Goal: Information Seeking & Learning: Learn about a topic

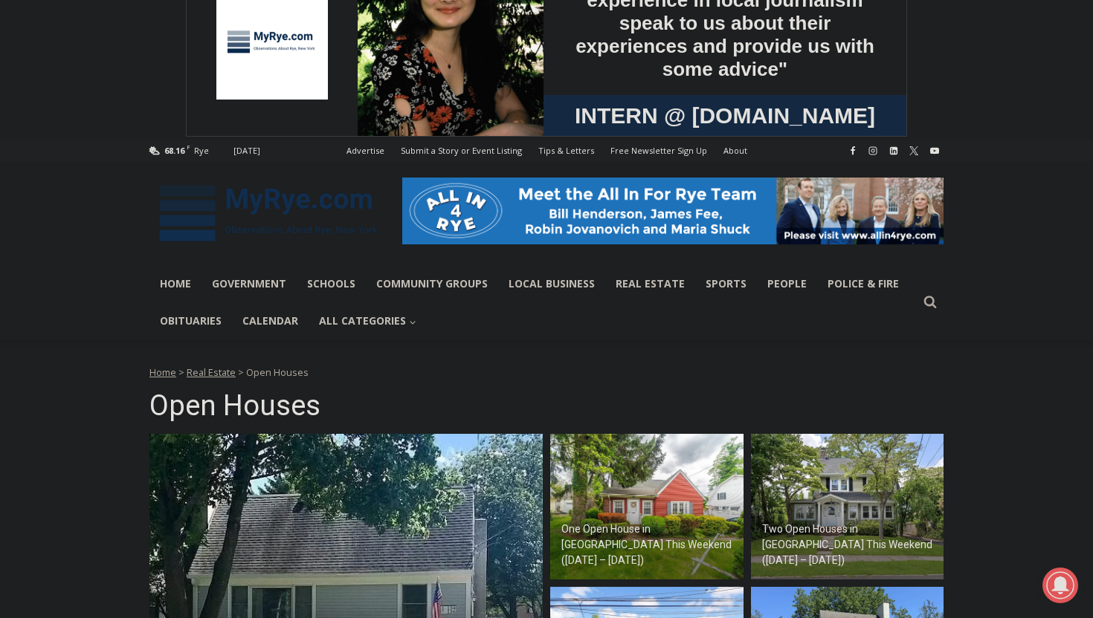
scroll to position [241, 0]
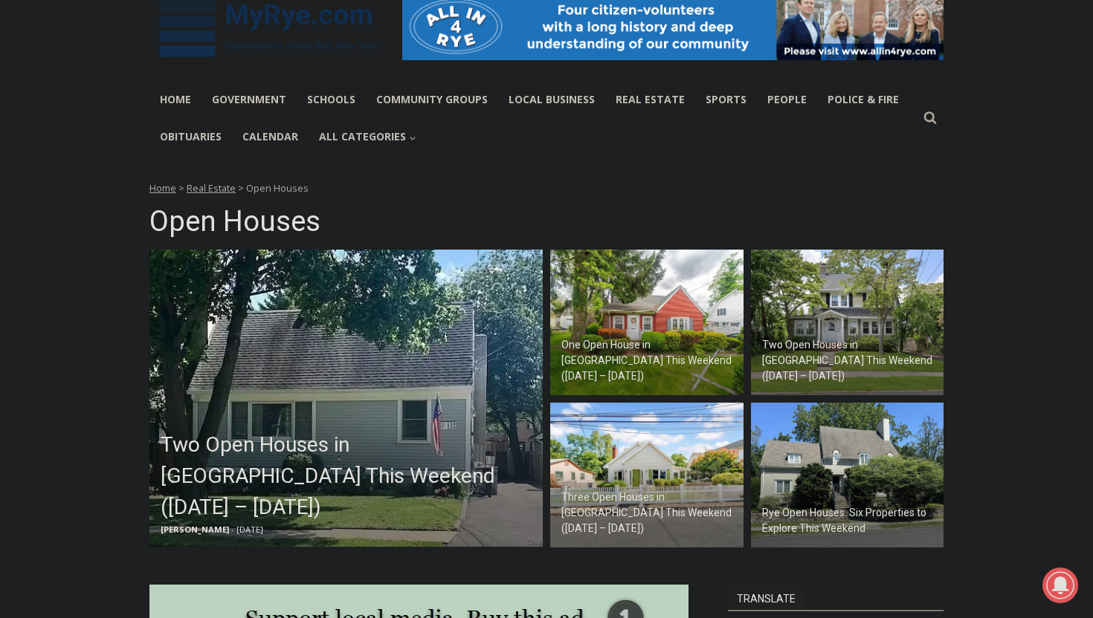
click at [393, 382] on img at bounding box center [345, 398] width 393 height 297
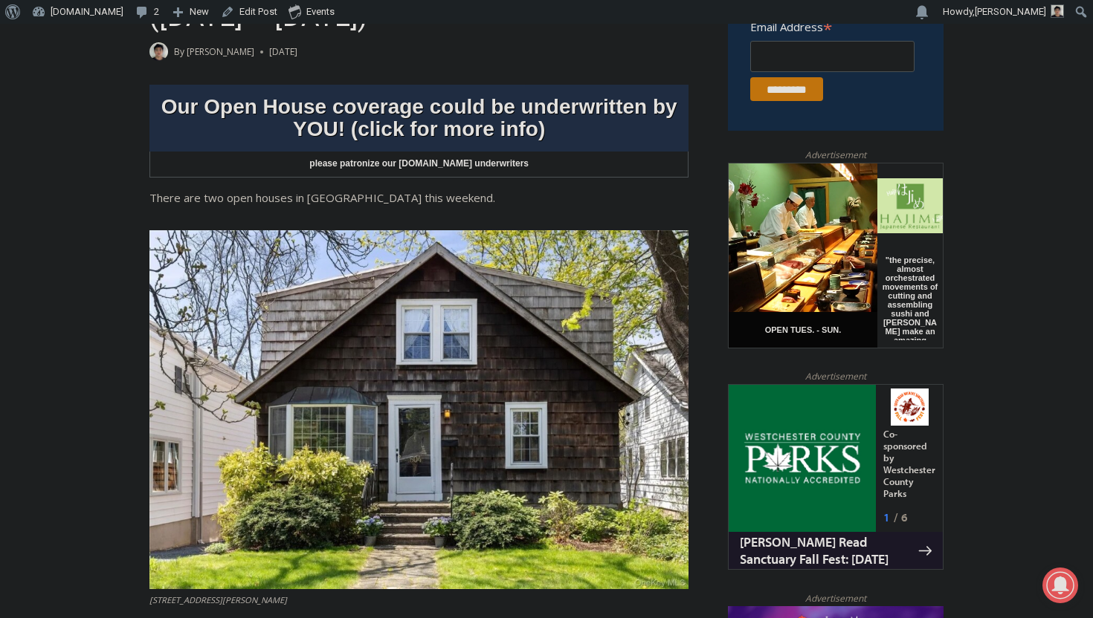
scroll to position [970, 0]
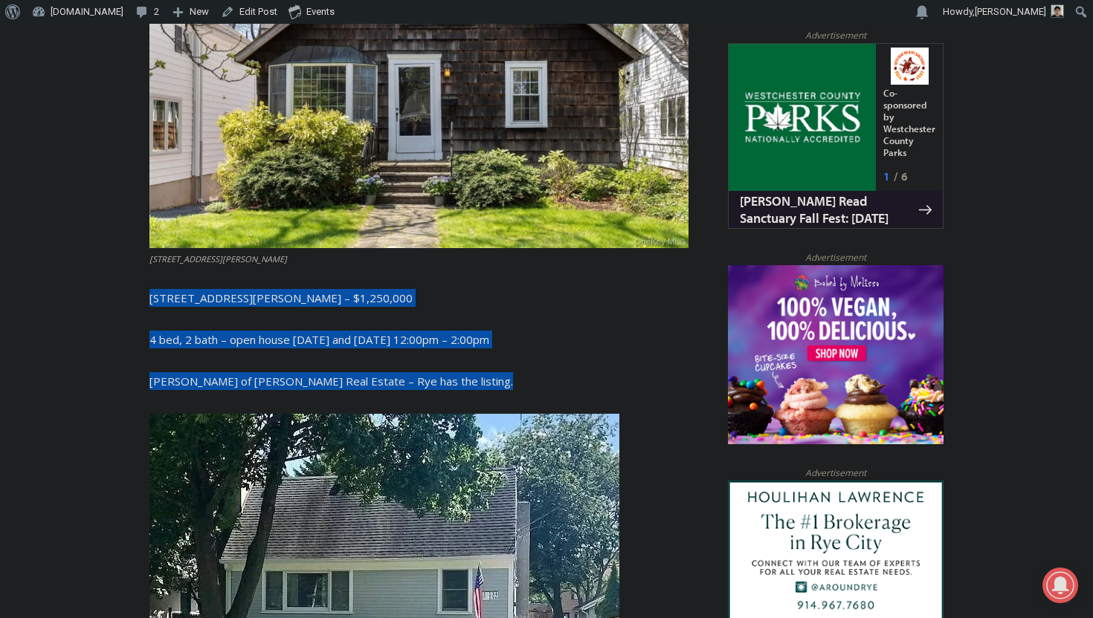
drag, startPoint x: 474, startPoint y: 354, endPoint x: 108, endPoint y: 265, distance: 376.3
copy div "504 Milton Road, Rye – $1,250,000 4 bed, 2 bath – open house Saturday and Sunda…"
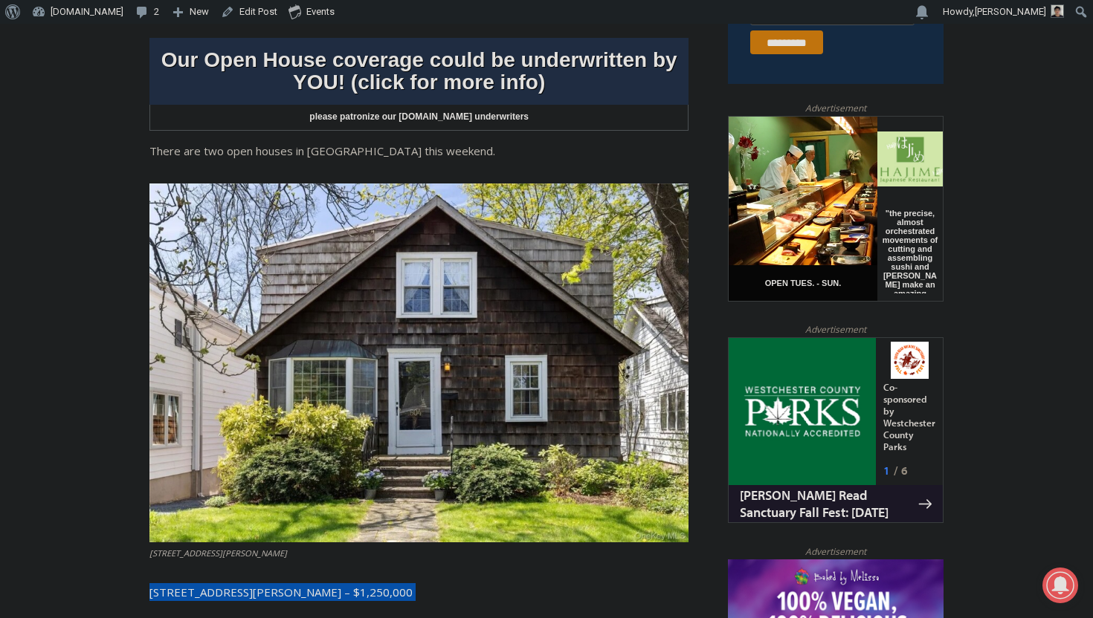
scroll to position [781, 0]
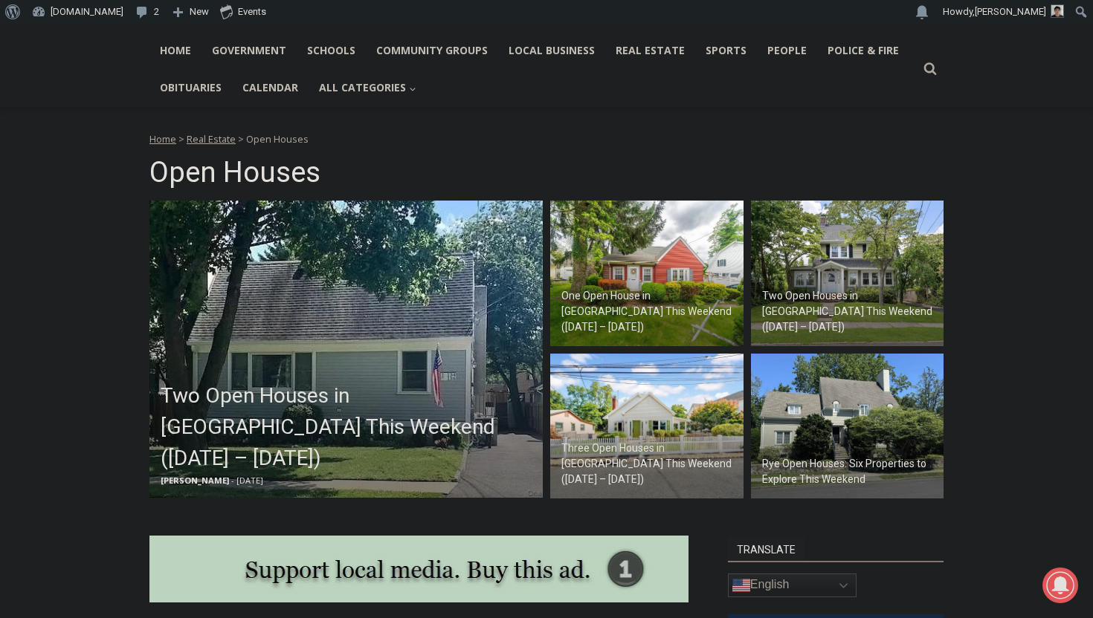
scroll to position [317, 0]
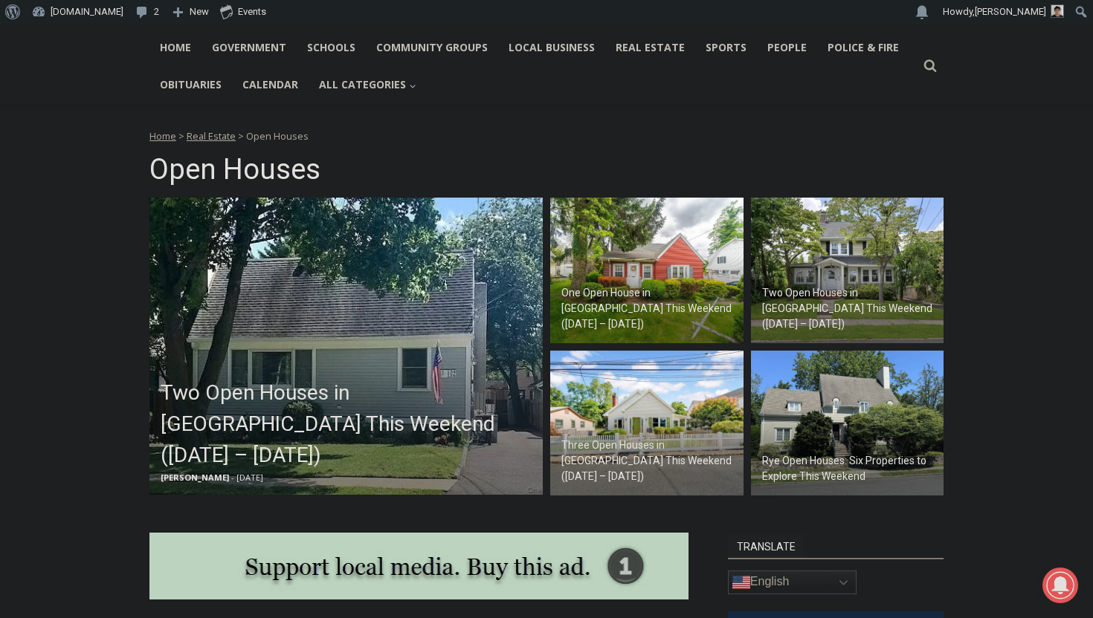
click at [669, 304] on div "One Open House in [GEOGRAPHIC_DATA] This Weekend ([DATE] – [DATE])" at bounding box center [651, 309] width 186 height 54
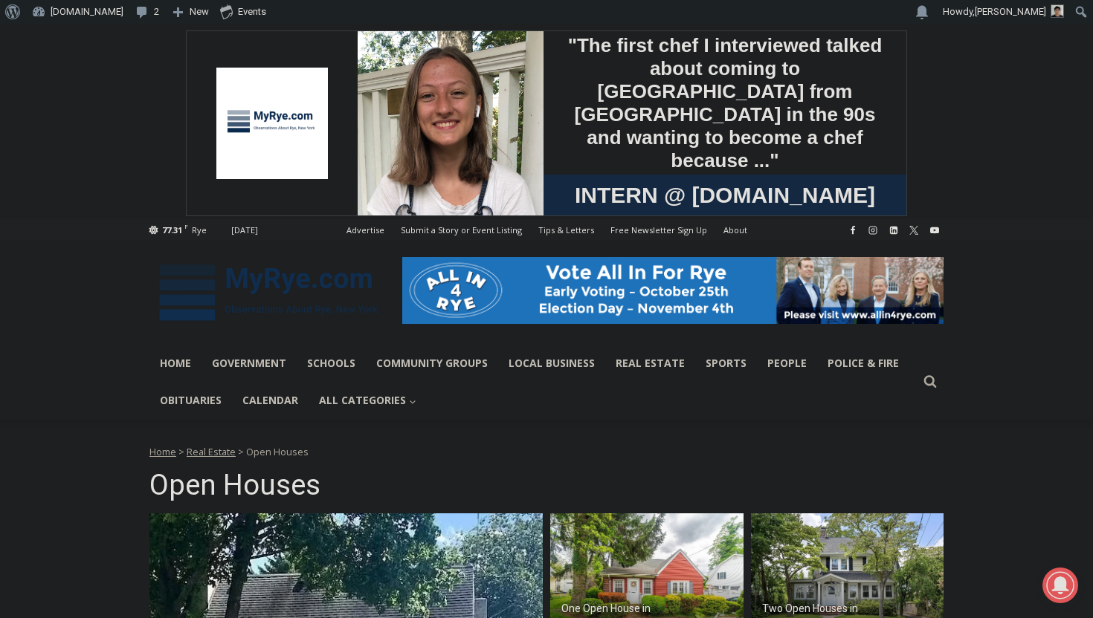
scroll to position [0, 0]
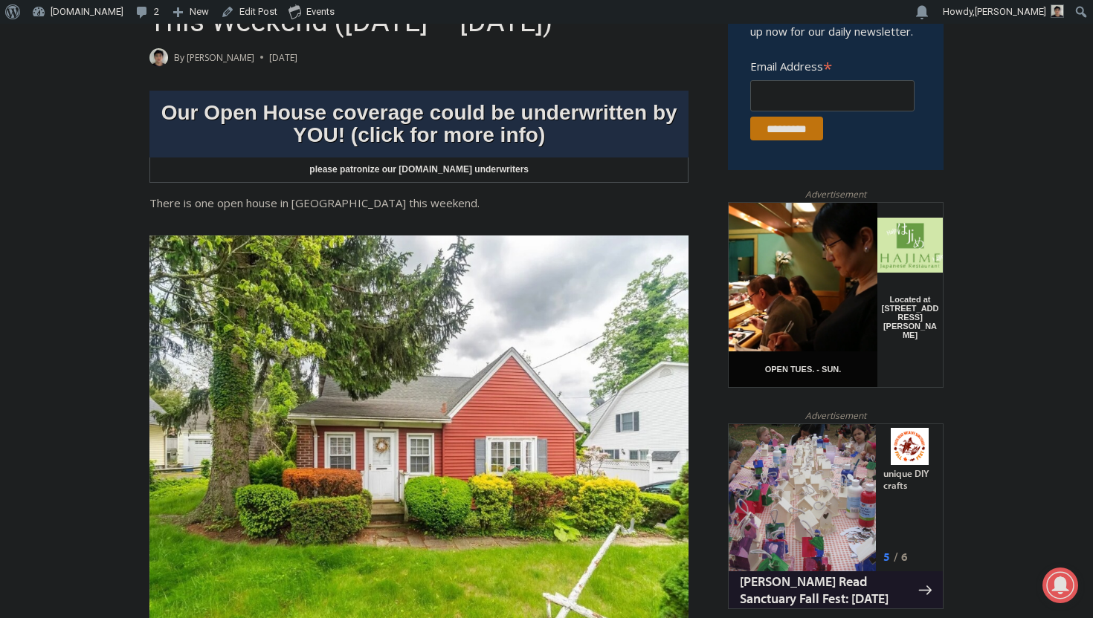
scroll to position [949, 0]
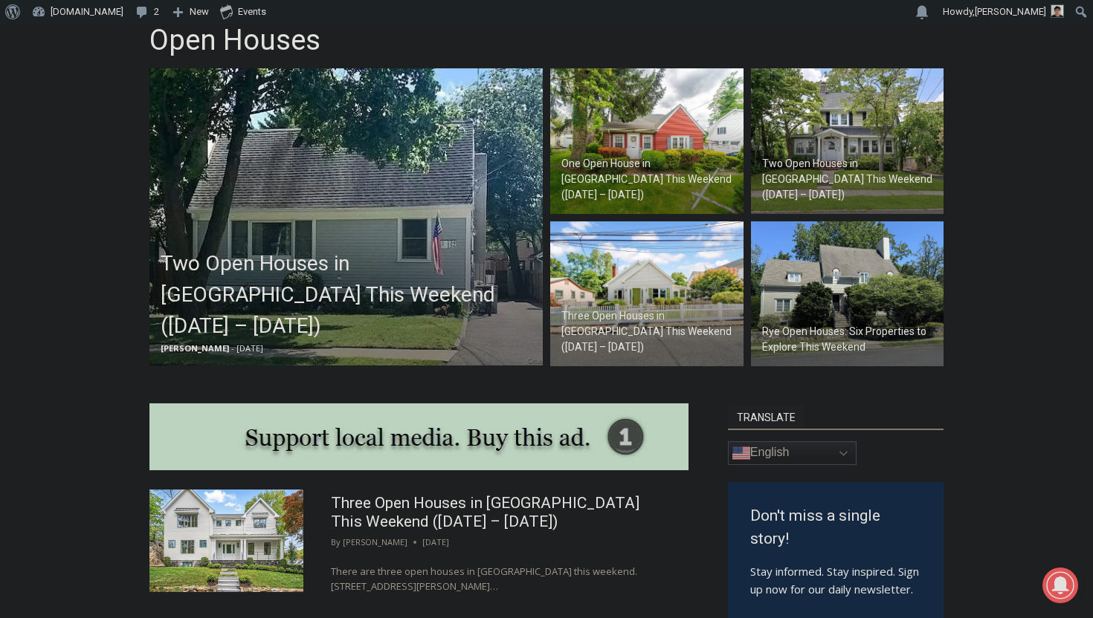
scroll to position [452, 0]
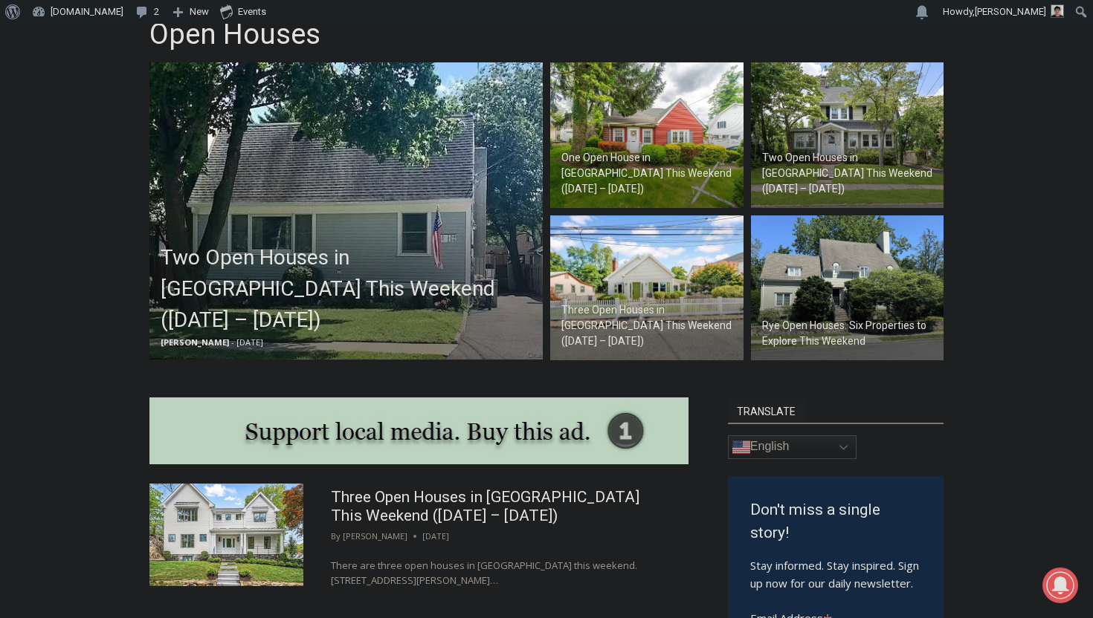
click at [827, 325] on h2 "Rye Open Houses: Six Properties to Explore This Weekend" at bounding box center [851, 333] width 178 height 31
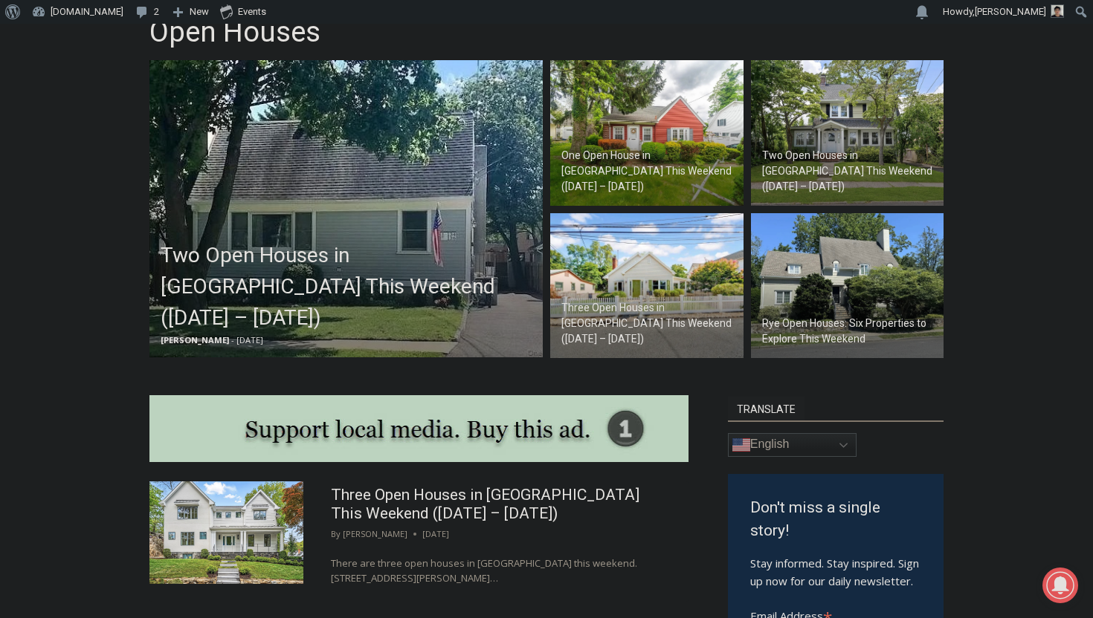
scroll to position [457, 0]
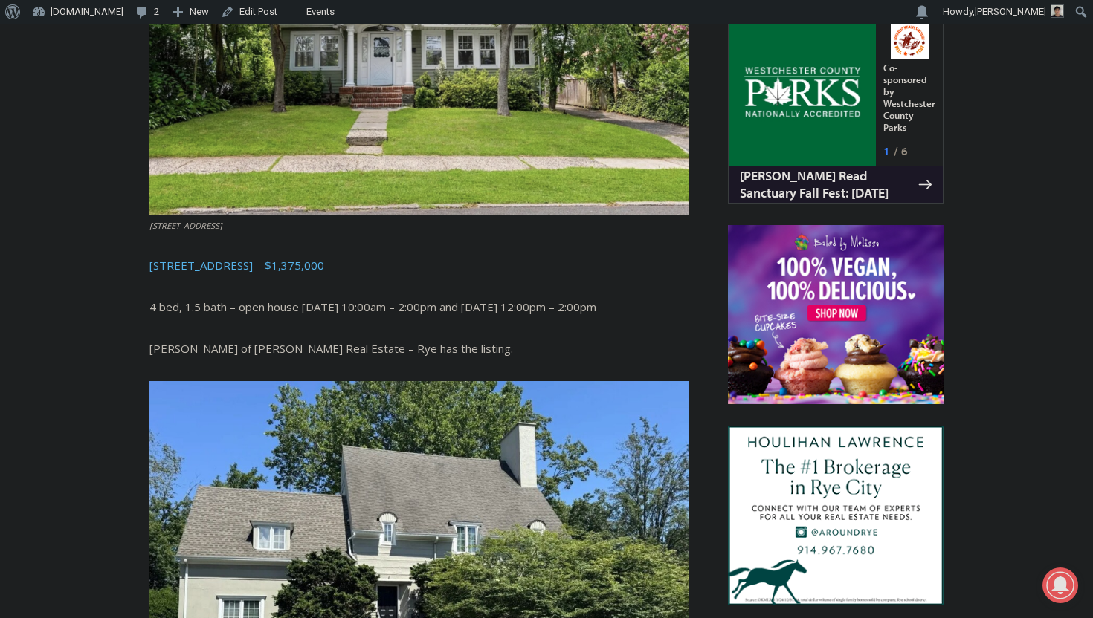
scroll to position [1042, 0]
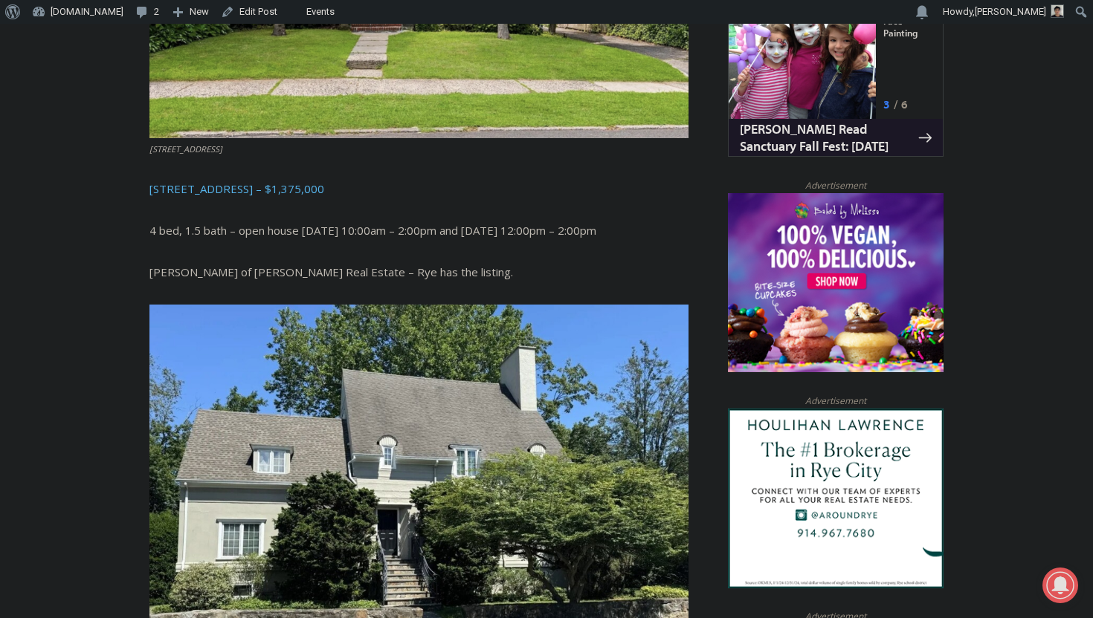
drag, startPoint x: 479, startPoint y: 279, endPoint x: 142, endPoint y: 191, distance: 348.7
copy div "[STREET_ADDRESS] – $1,375,000 4 bed, 1.5 bath – open house [DATE] 10:00am – 2:0…"
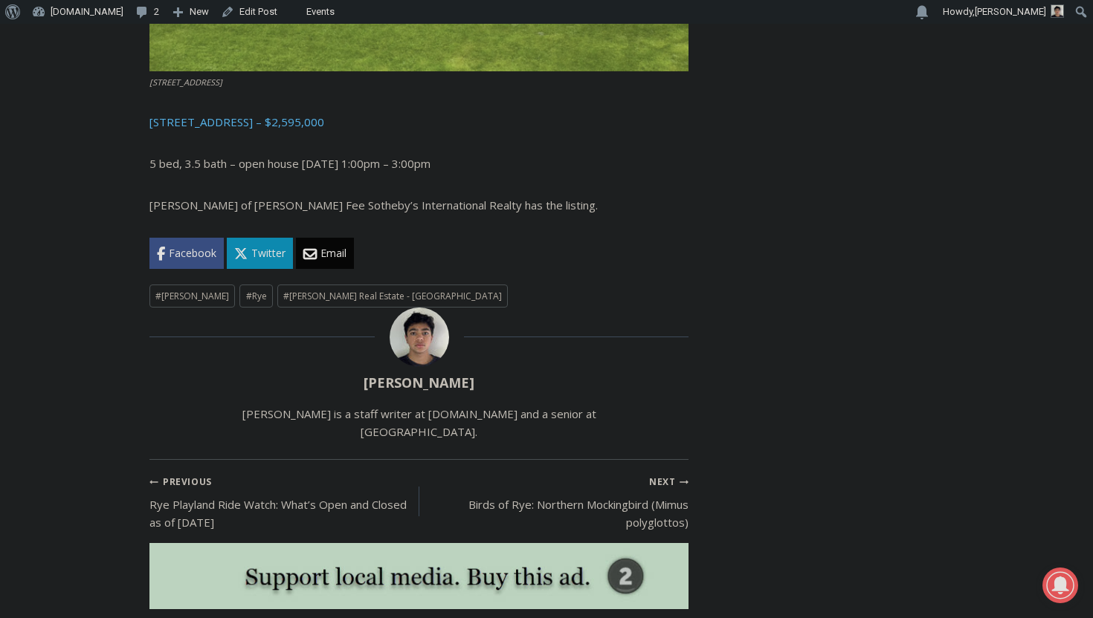
scroll to position [3797, 0]
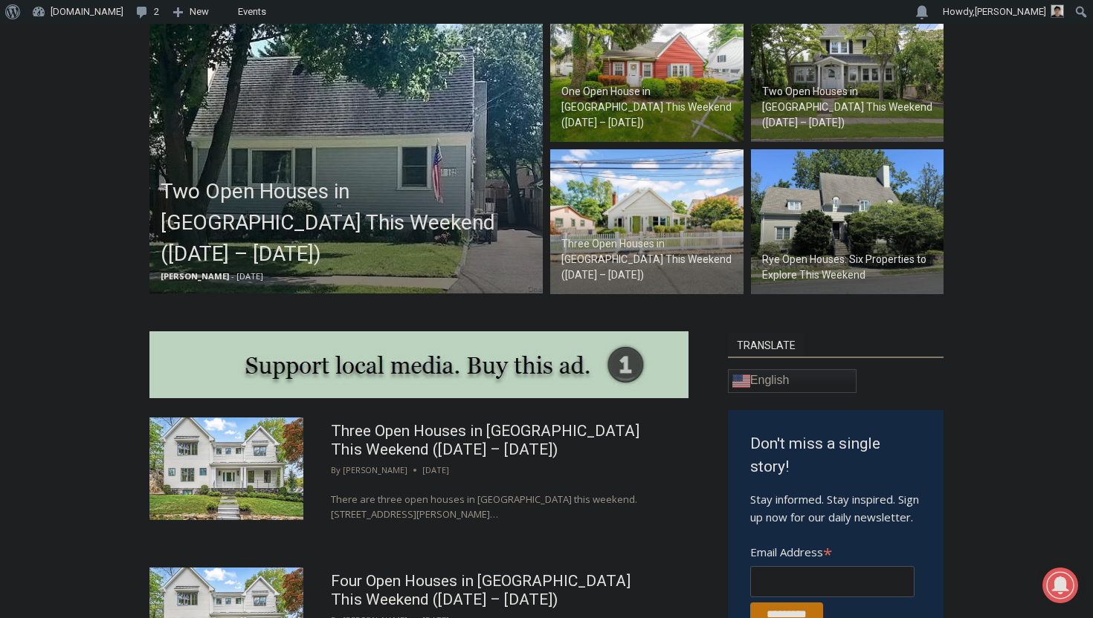
scroll to position [621, 0]
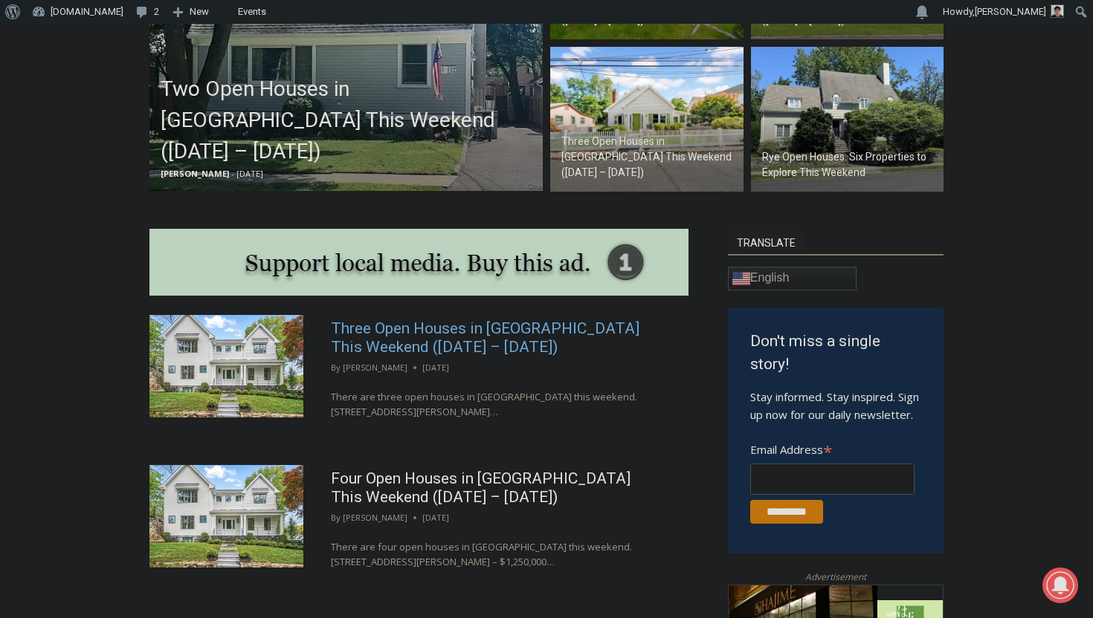
click at [370, 349] on link "Three Open Houses in [GEOGRAPHIC_DATA] This Weekend ([DATE] – [DATE])" at bounding box center [485, 338] width 309 height 36
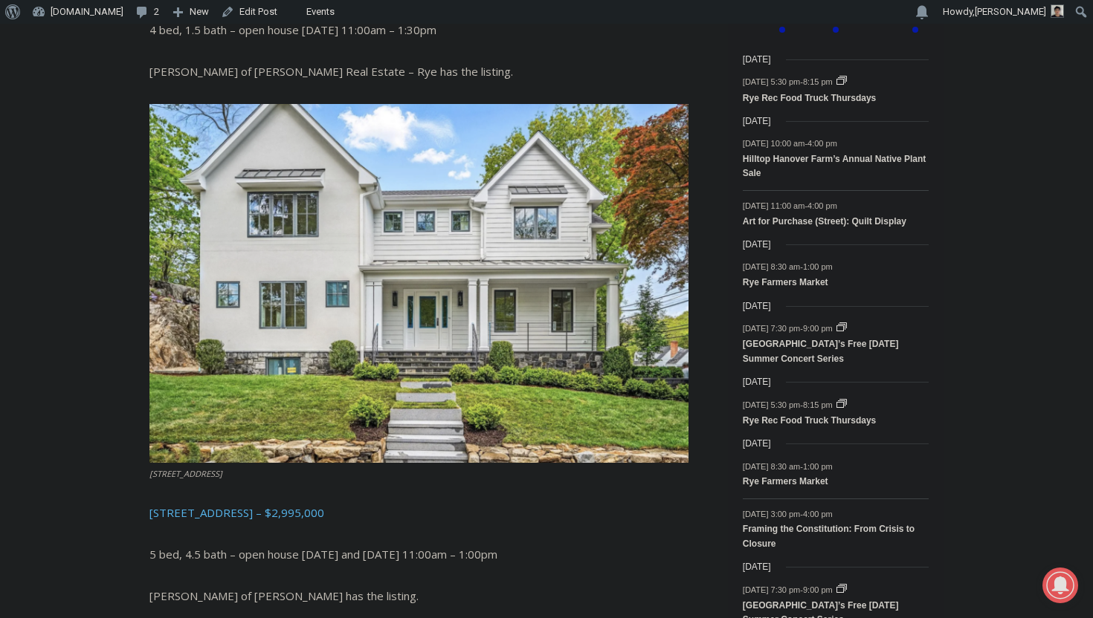
scroll to position [1819, 0]
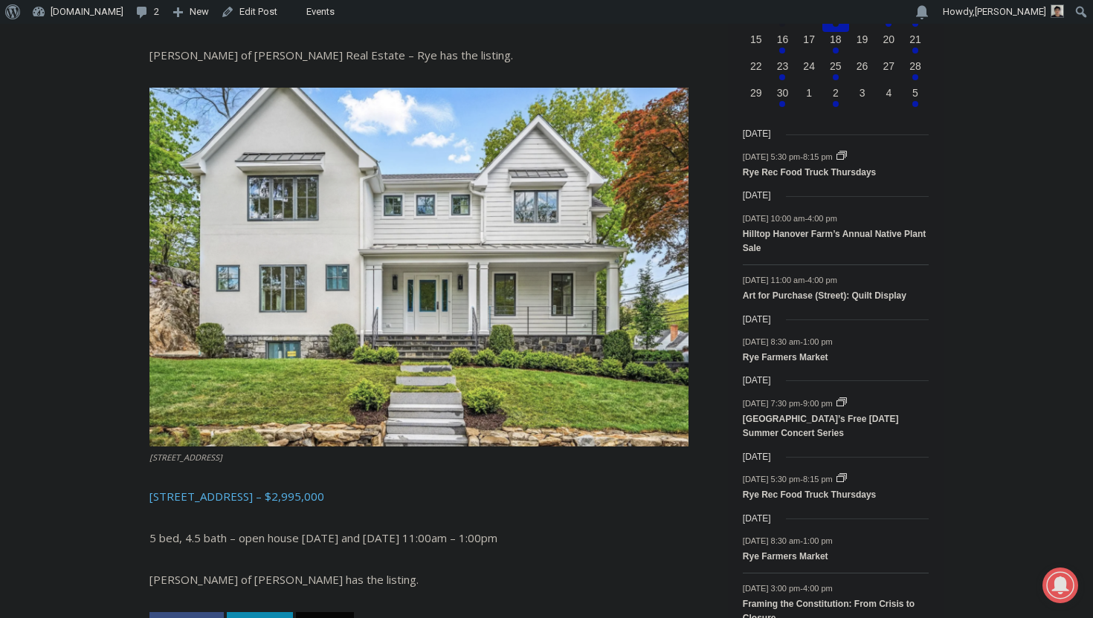
drag, startPoint x: 423, startPoint y: 551, endPoint x: 141, endPoint y: 474, distance: 292.0
click at [141, 474] on div "Home > Real Estate > Open Houses > Three Open Houses in Rye This Weekend (Augus…" at bounding box center [546, 198] width 1093 height 3193
copy div "2 Lavender Lane, Rye – $2,995,000 5 bed, 4.5 bath – open house Saturday and Sun…"
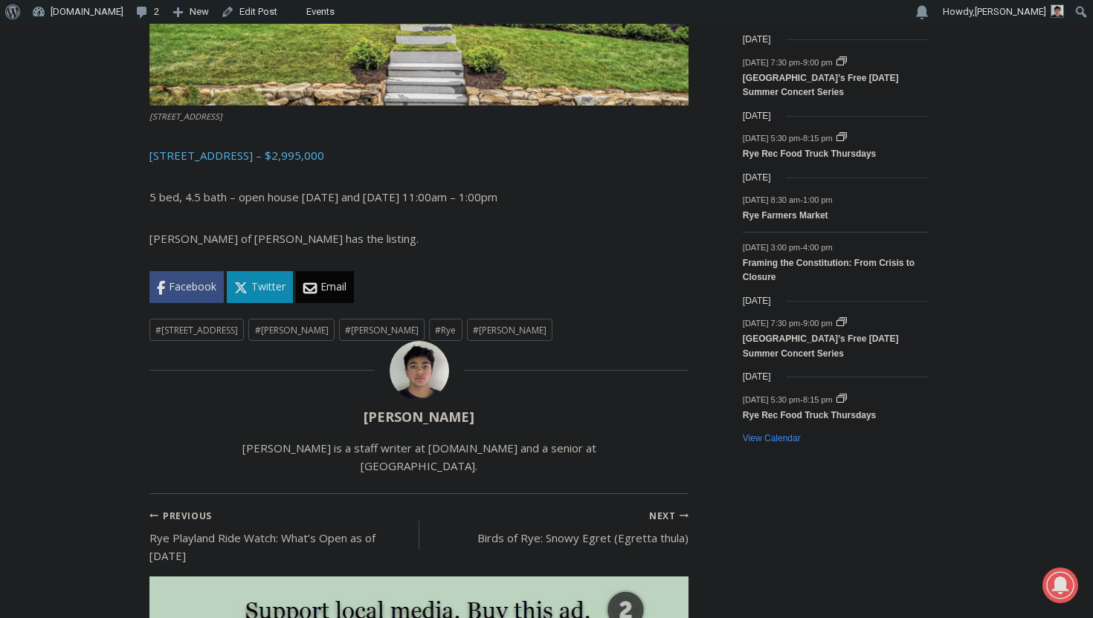
scroll to position [2025, 0]
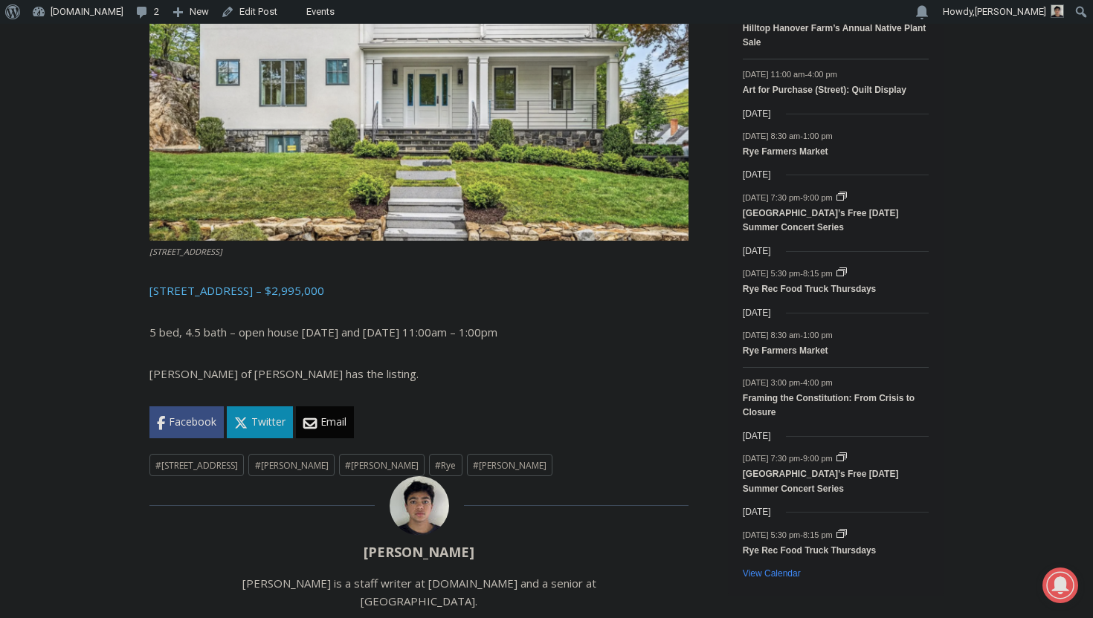
click at [507, 365] on p "Susan J O’Brien of Houlihan Lawrence has the listing." at bounding box center [418, 374] width 539 height 18
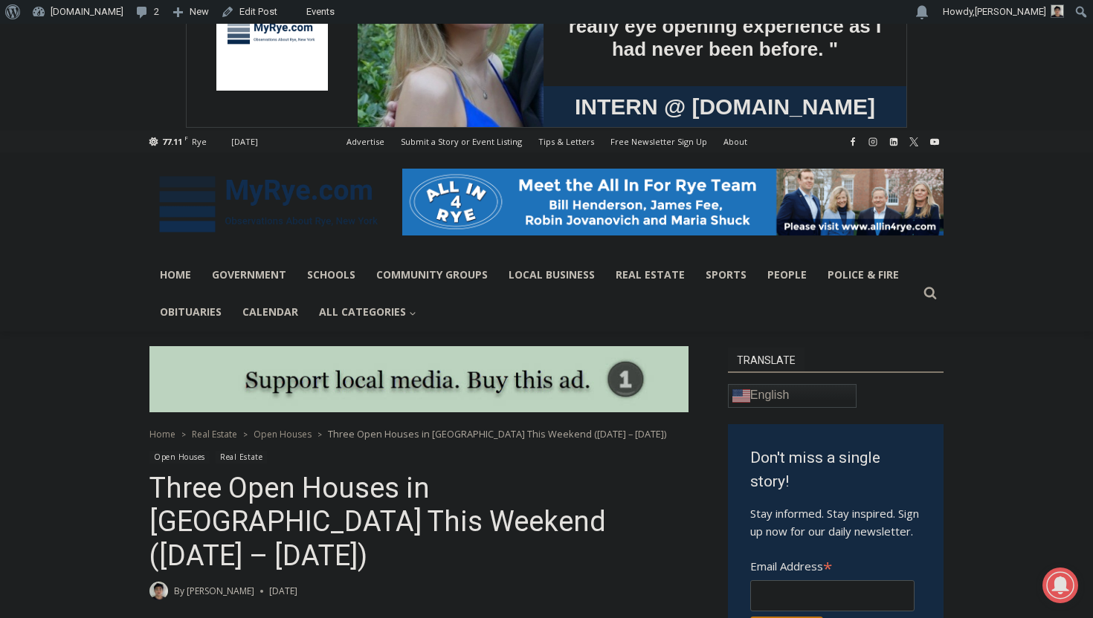
scroll to position [194, 0]
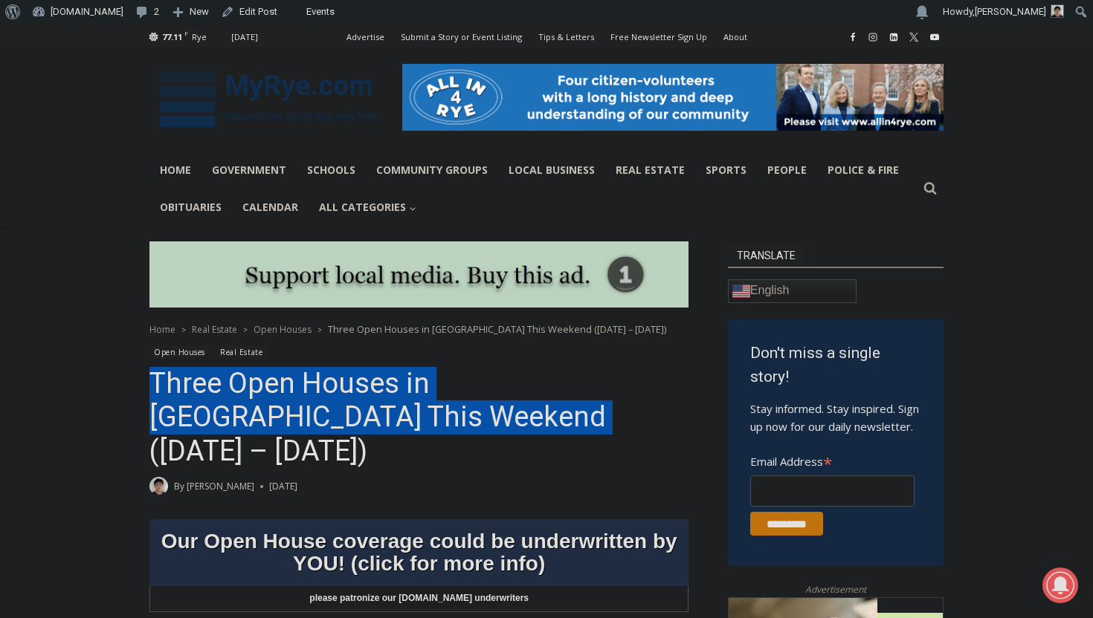
copy h1 "Three Open Houses in [GEOGRAPHIC_DATA] This Weekend ([DATE] – [DATE])"
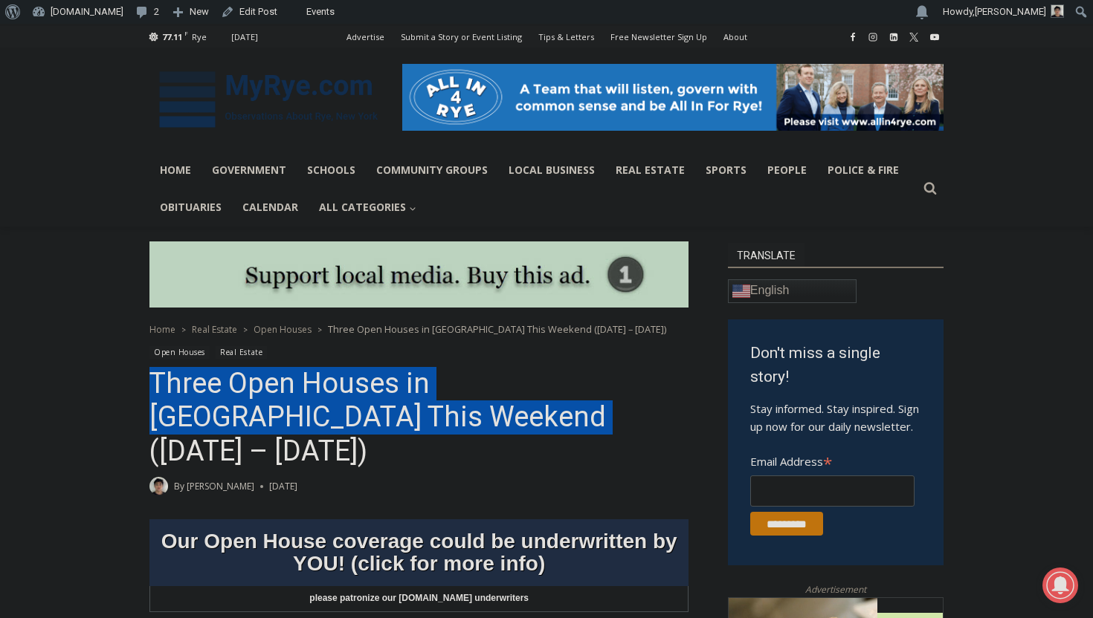
drag, startPoint x: 155, startPoint y: 388, endPoint x: 337, endPoint y: 413, distance: 183.8
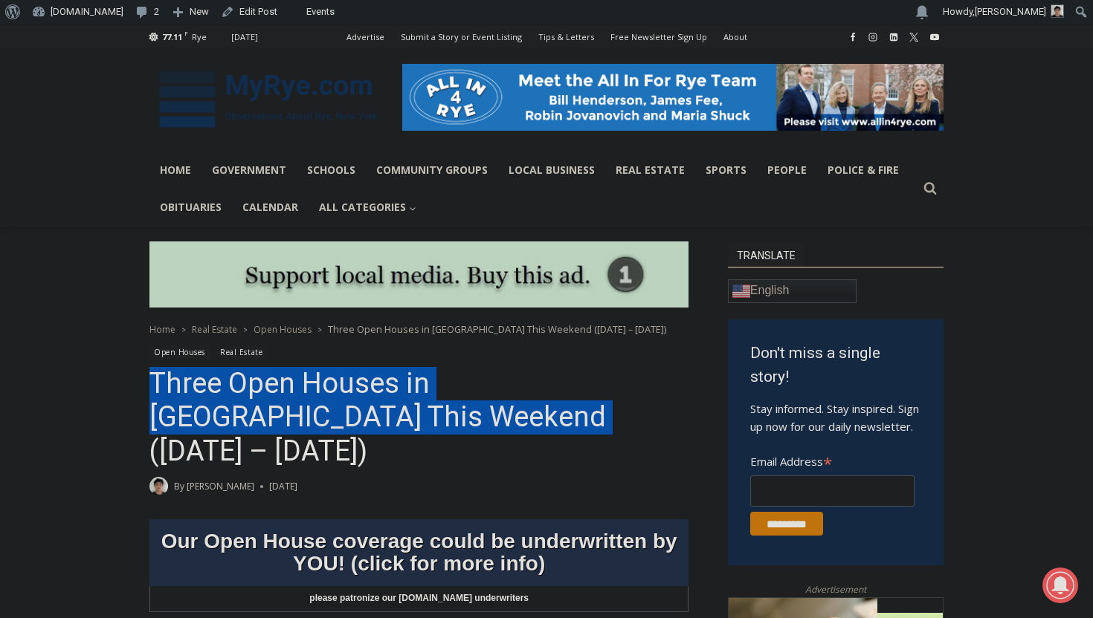
click at [337, 413] on h1 "Three Open Houses in [GEOGRAPHIC_DATA] This Weekend ([DATE] – [DATE])" at bounding box center [418, 418] width 539 height 102
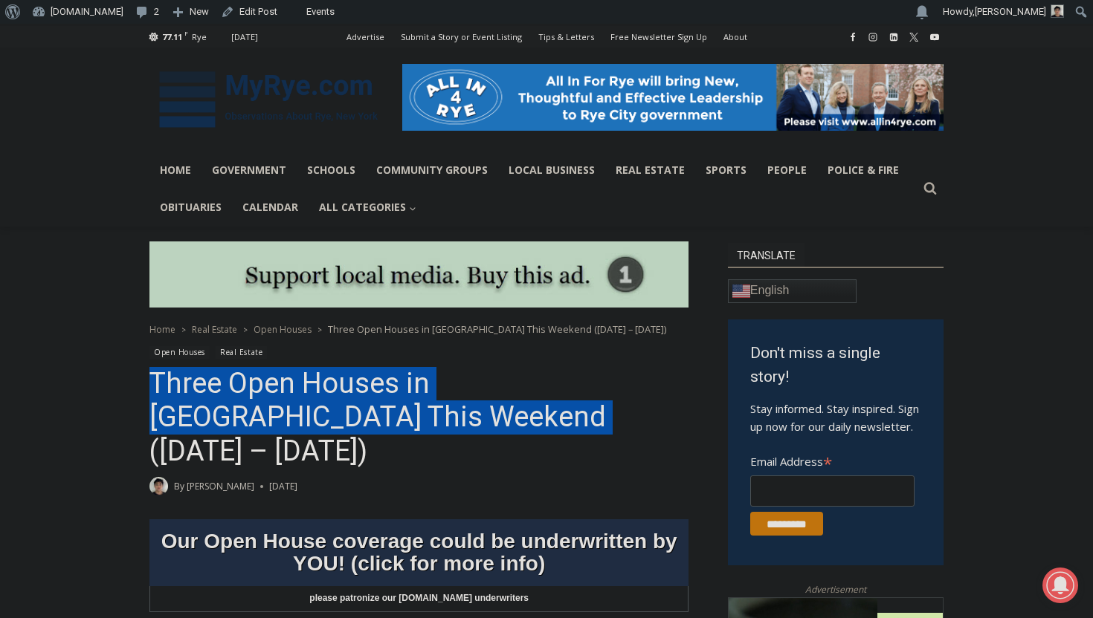
scroll to position [294, 0]
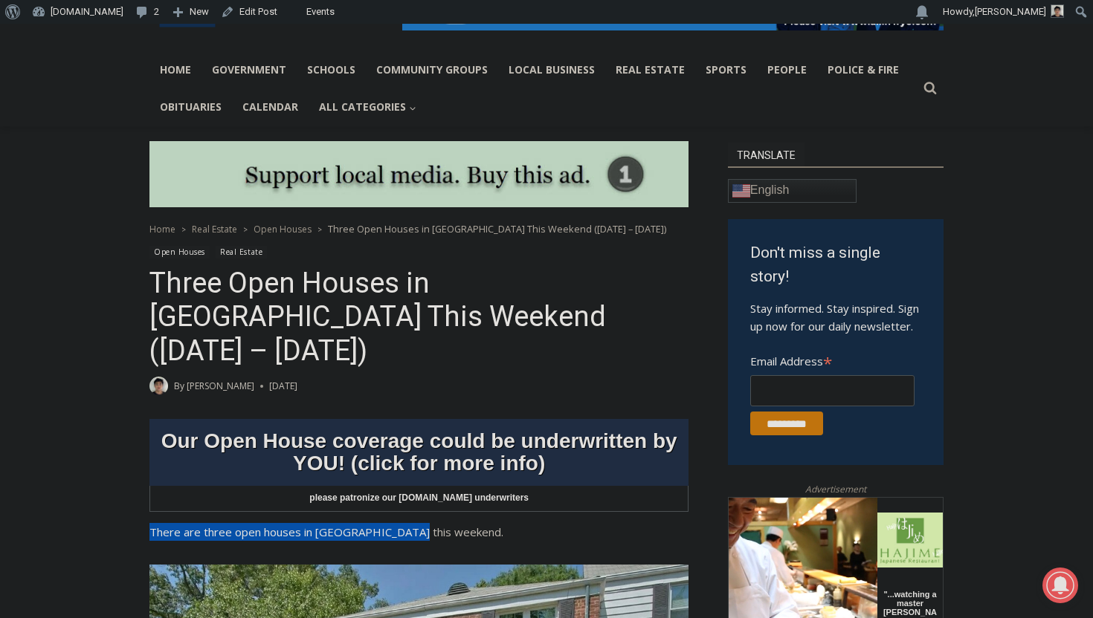
copy span "There are three open houses in Rye this weekend."
drag, startPoint x: 150, startPoint y: 500, endPoint x: 435, endPoint y: 497, distance: 284.7
click at [435, 523] on p "There are three open houses in Rye this weekend." at bounding box center [418, 532] width 539 height 18
